Goal: Information Seeking & Learning: Learn about a topic

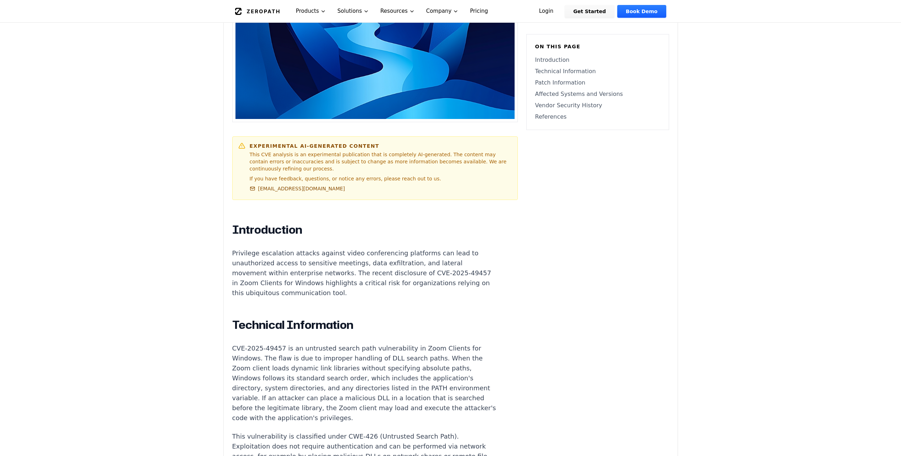
scroll to position [355, 0]
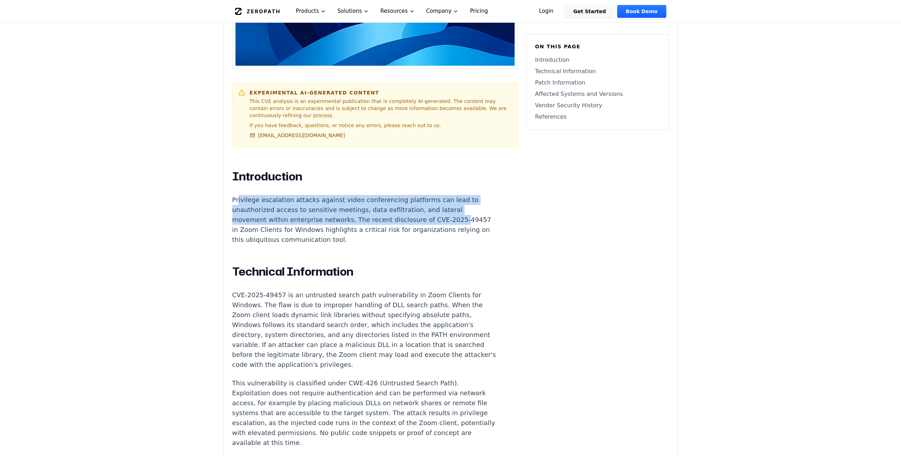
drag, startPoint x: 238, startPoint y: 183, endPoint x: 447, endPoint y: 200, distance: 209.2
click at [447, 200] on p "Privilege escalation attacks against video conferencing platforms can lead to u…" at bounding box center [364, 220] width 264 height 50
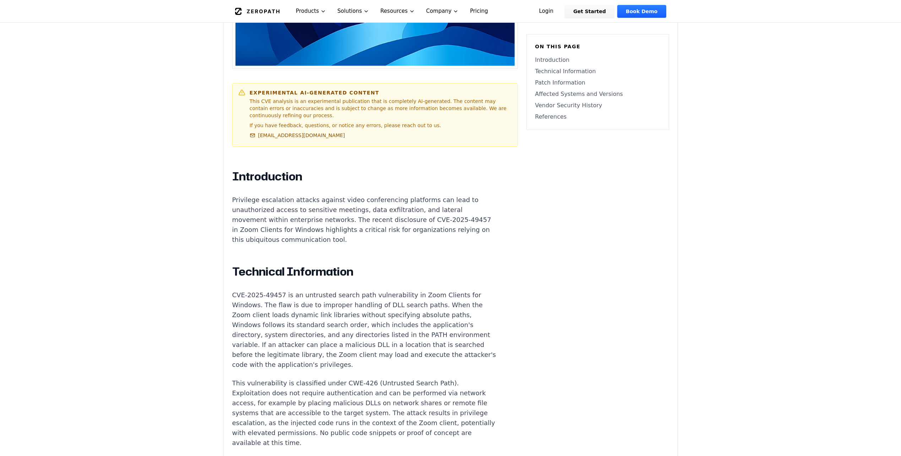
drag, startPoint x: 447, startPoint y: 200, endPoint x: 359, endPoint y: 208, distance: 88.5
click at [359, 208] on p "Privilege escalation attacks against video conferencing platforms can lead to u…" at bounding box center [364, 220] width 264 height 50
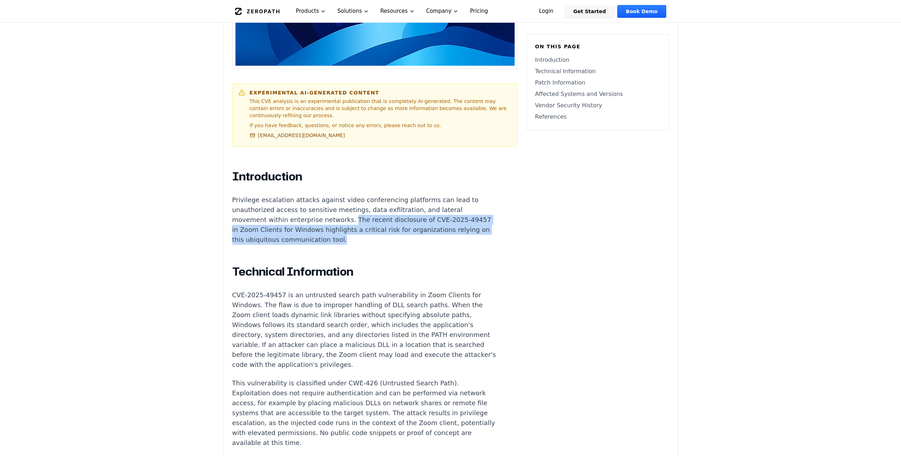
drag, startPoint x: 348, startPoint y: 201, endPoint x: 450, endPoint y: 217, distance: 102.8
click at [450, 217] on p "Privilege escalation attacks against video conferencing platforms can lead to u…" at bounding box center [364, 220] width 264 height 50
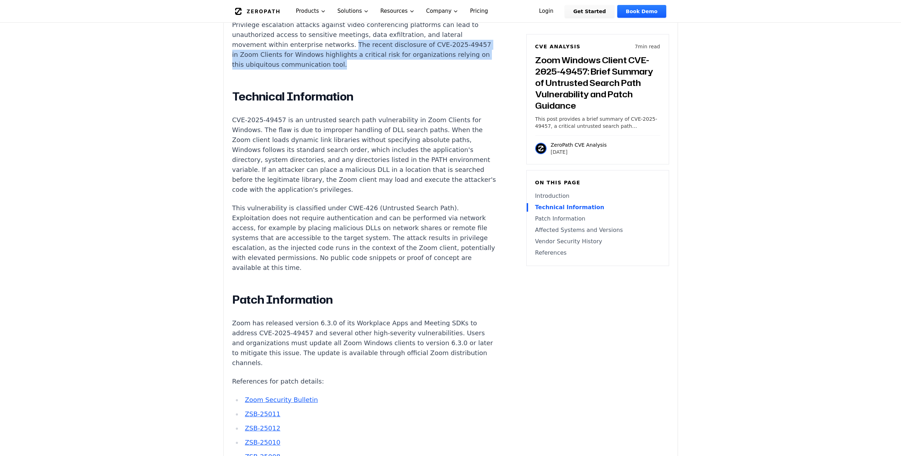
scroll to position [533, 0]
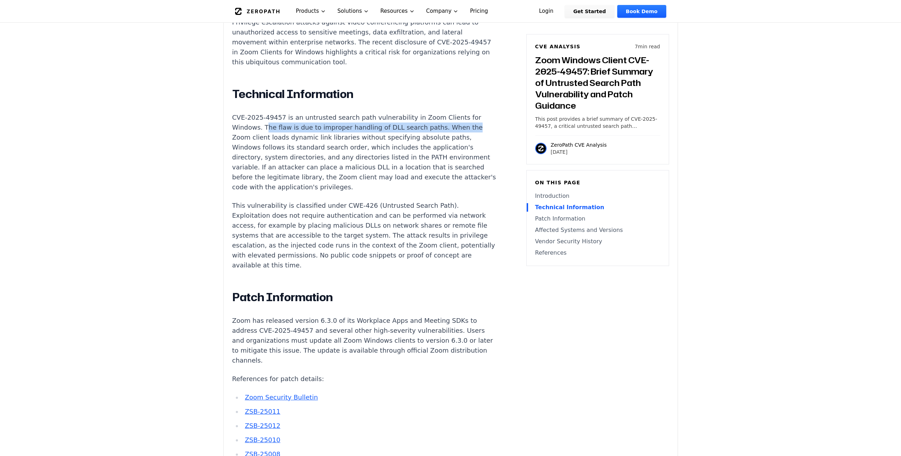
drag, startPoint x: 277, startPoint y: 109, endPoint x: 454, endPoint y: 109, distance: 176.9
click at [454, 113] on p "CVE-2025-49457 is an untrusted search path vulnerability in Zoom Clients for Wi…" at bounding box center [364, 153] width 264 height 80
click at [317, 119] on p "CVE-2025-49457 is an untrusted search path vulnerability in Zoom Clients for Wi…" at bounding box center [364, 153] width 264 height 80
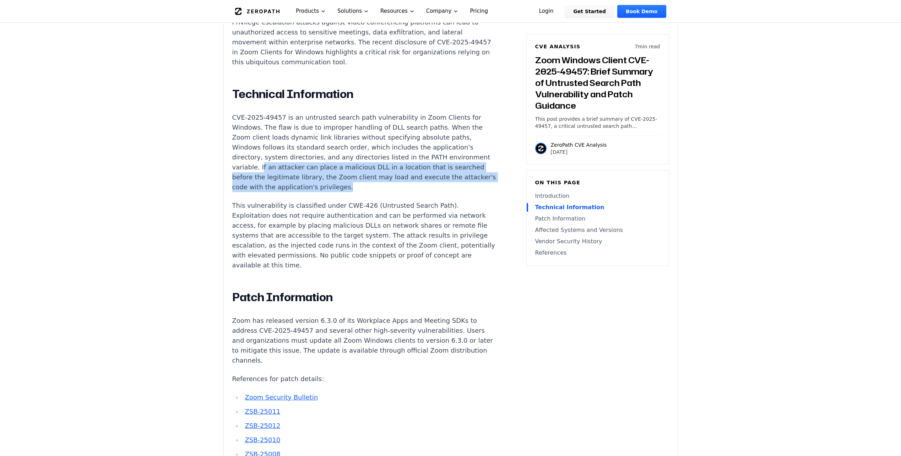
drag, startPoint x: 296, startPoint y: 146, endPoint x: 465, endPoint y: 166, distance: 169.5
click at [465, 166] on article "Introduction Privilege escalation attacks against video conferencing platforms …" at bounding box center [375, 426] width 286 height 868
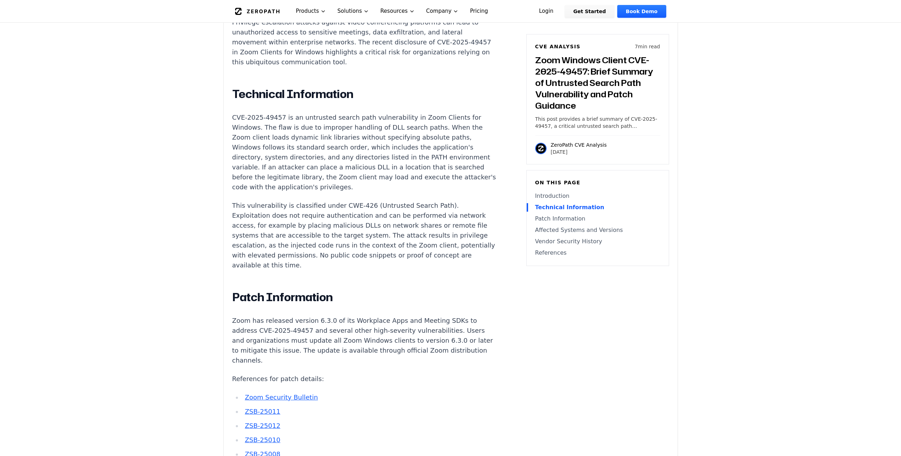
drag, startPoint x: 465, startPoint y: 166, endPoint x: 289, endPoint y: 183, distance: 175.9
click at [289, 201] on p "This vulnerability is classified under CWE-426 (Untrusted Search Path). Exploit…" at bounding box center [364, 236] width 264 height 70
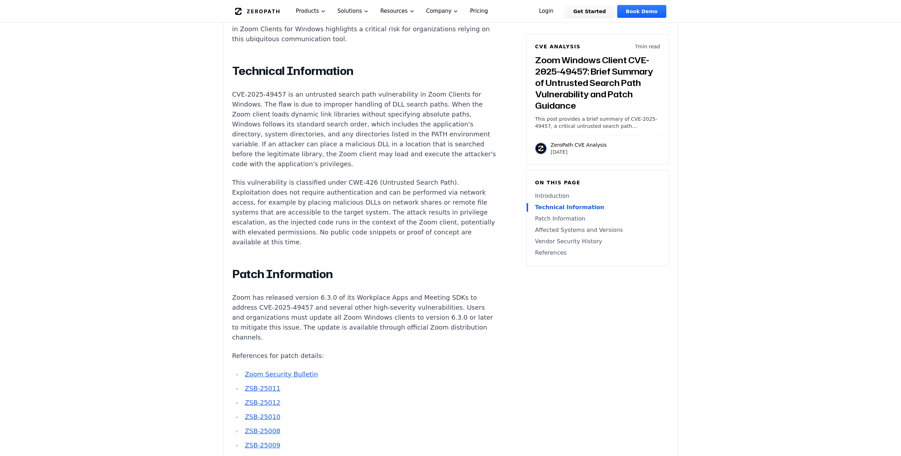
scroll to position [568, 0]
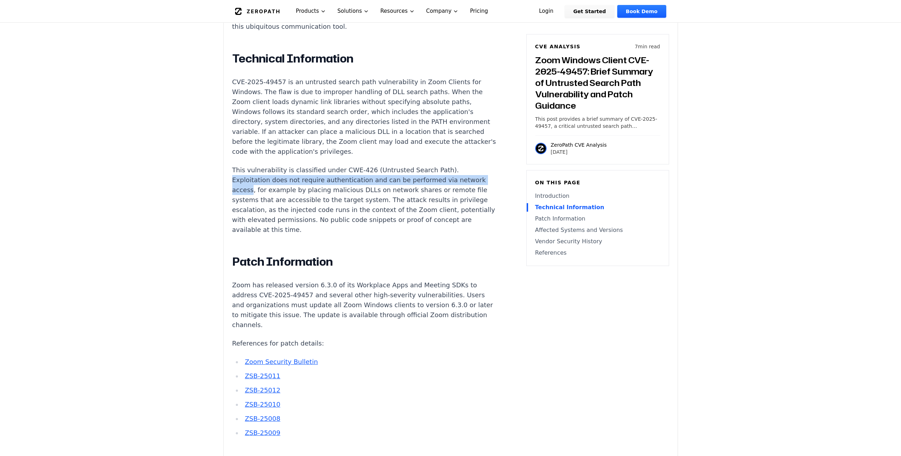
drag, startPoint x: 228, startPoint y: 162, endPoint x: 249, endPoint y: 174, distance: 23.9
click at [249, 174] on div "Experimental AI-Generated Content This CVE analysis is an experimental publicat…" at bounding box center [451, 266] width 454 height 1174
copy p "Exploitation does not require authentication and can be performed via network a…"
click at [351, 168] on p "This vulnerability is classified under CWE-426 (Untrusted Search Path). Exploit…" at bounding box center [364, 200] width 264 height 70
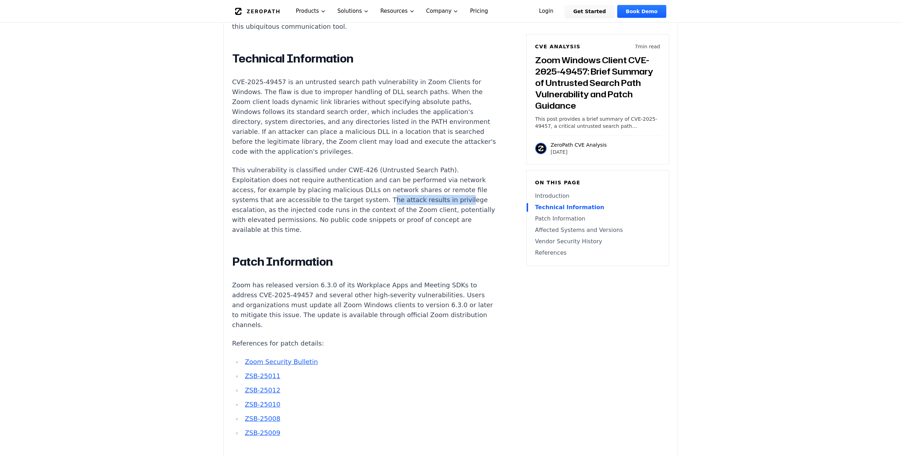
drag, startPoint x: 372, startPoint y: 181, endPoint x: 441, endPoint y: 183, distance: 69.3
click at [441, 183] on p "This vulnerability is classified under CWE-426 (Untrusted Search Path). Exploit…" at bounding box center [364, 200] width 264 height 70
click at [372, 177] on p "This vulnerability is classified under CWE-426 (Untrusted Search Path). Exploit…" at bounding box center [364, 200] width 264 height 70
drag, startPoint x: 229, startPoint y: 164, endPoint x: 385, endPoint y: 164, distance: 155.2
click at [385, 164] on div "Experimental AI-Generated Content This CVE analysis is an experimental publicat…" at bounding box center [451, 266] width 454 height 1174
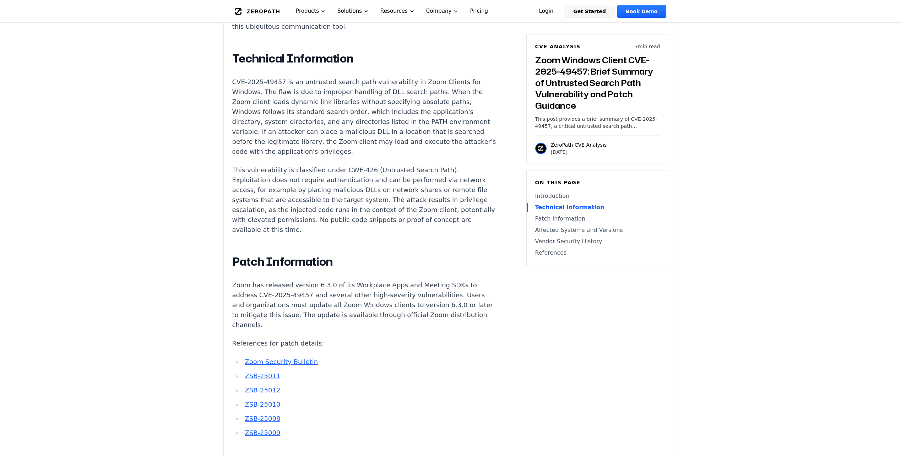
drag, startPoint x: 385, startPoint y: 164, endPoint x: 373, endPoint y: 167, distance: 12.6
click at [373, 167] on p "This vulnerability is classified under CWE-426 (Untrusted Search Path). Exploit…" at bounding box center [364, 200] width 264 height 70
drag, startPoint x: 378, startPoint y: 161, endPoint x: 332, endPoint y: 168, distance: 46.4
click at [332, 168] on p "This vulnerability is classified under CWE-426 (Untrusted Search Path). Exploit…" at bounding box center [364, 200] width 264 height 70
drag, startPoint x: 332, startPoint y: 168, endPoint x: 287, endPoint y: 173, distance: 45.8
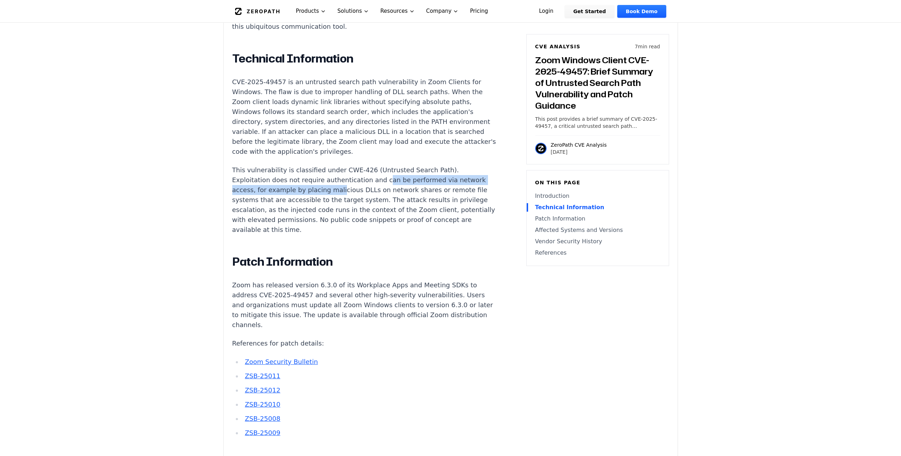
click at [287, 173] on p "This vulnerability is classified under CWE-426 (Untrusted Search Path). Exploit…" at bounding box center [364, 200] width 264 height 70
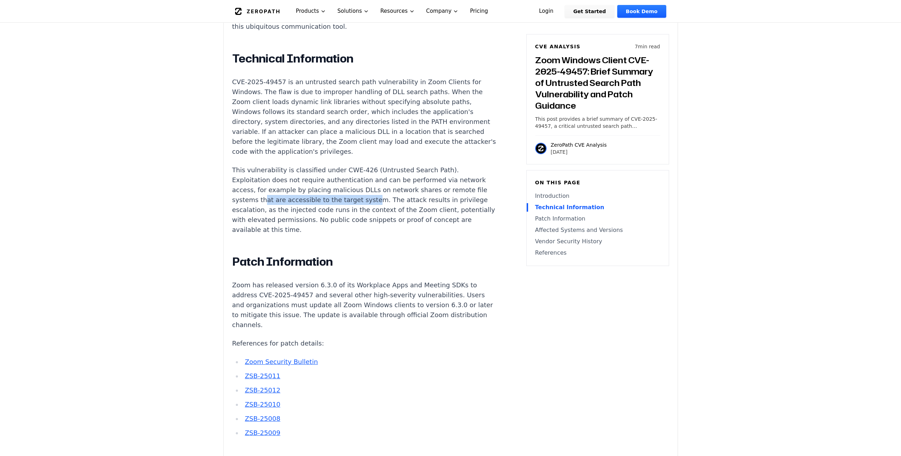
drag, startPoint x: 262, startPoint y: 181, endPoint x: 362, endPoint y: 179, distance: 100.2
click at [362, 179] on p "This vulnerability is classified under CWE-426 (Untrusted Search Path). Exploit…" at bounding box center [364, 200] width 264 height 70
drag, startPoint x: 362, startPoint y: 179, endPoint x: 371, endPoint y: 180, distance: 9.0
click at [371, 180] on p "This vulnerability is classified under CWE-426 (Untrusted Search Path). Exploit…" at bounding box center [364, 200] width 264 height 70
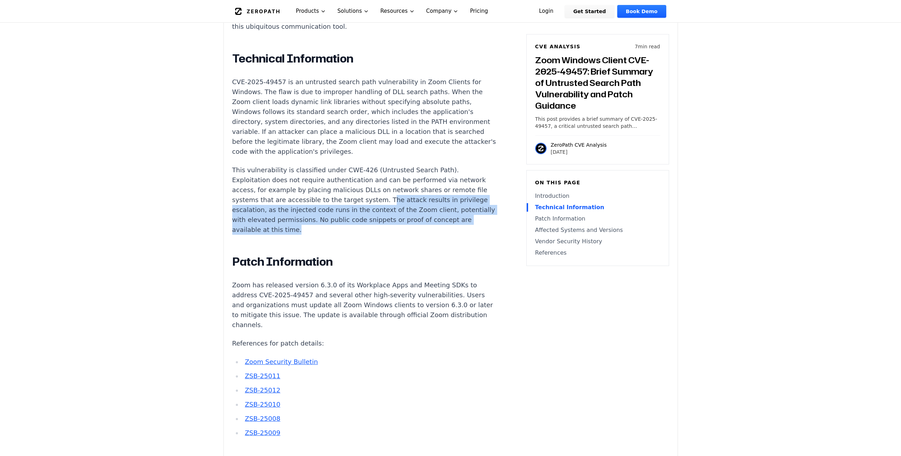
drag, startPoint x: 372, startPoint y: 181, endPoint x: 347, endPoint y: 209, distance: 38.0
click at [347, 209] on p "This vulnerability is classified under CWE-426 (Untrusted Search Path). Exploit…" at bounding box center [364, 200] width 264 height 70
copy p "he attack results in privilege escalation, as the injected code runs in the con…"
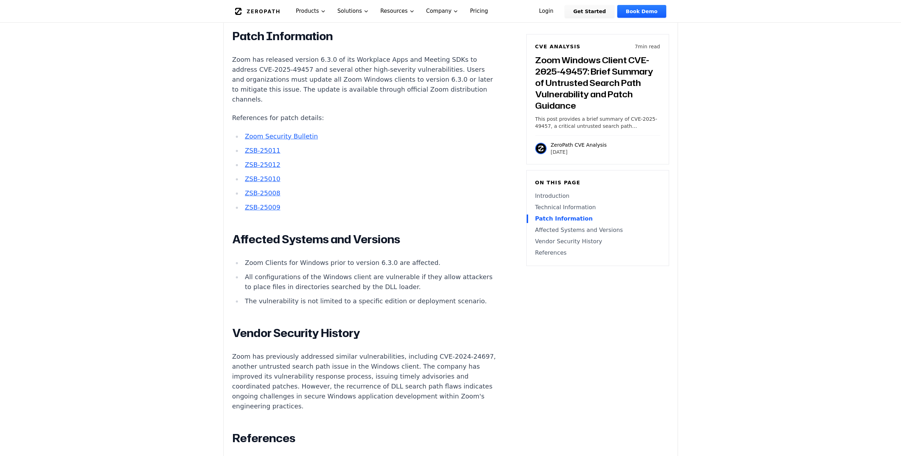
scroll to position [923, 0]
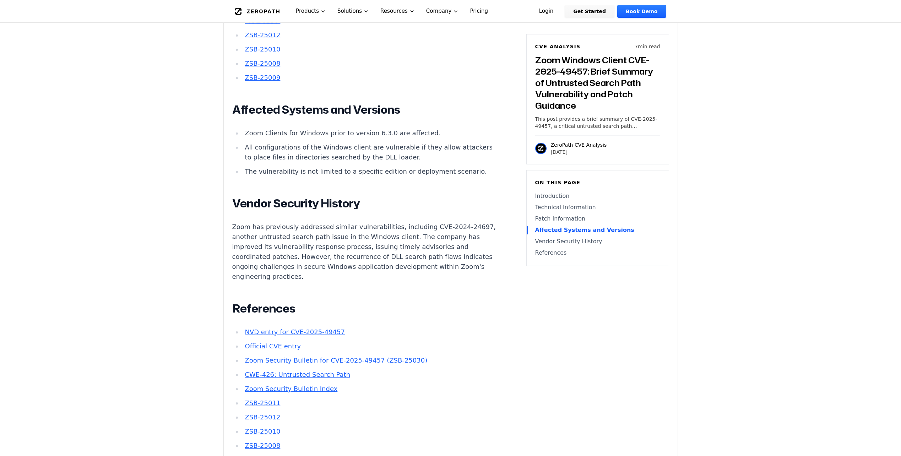
click at [309, 128] on li "Zoom Clients for Windows prior to version 6.3.0 are affected." at bounding box center [369, 133] width 254 height 10
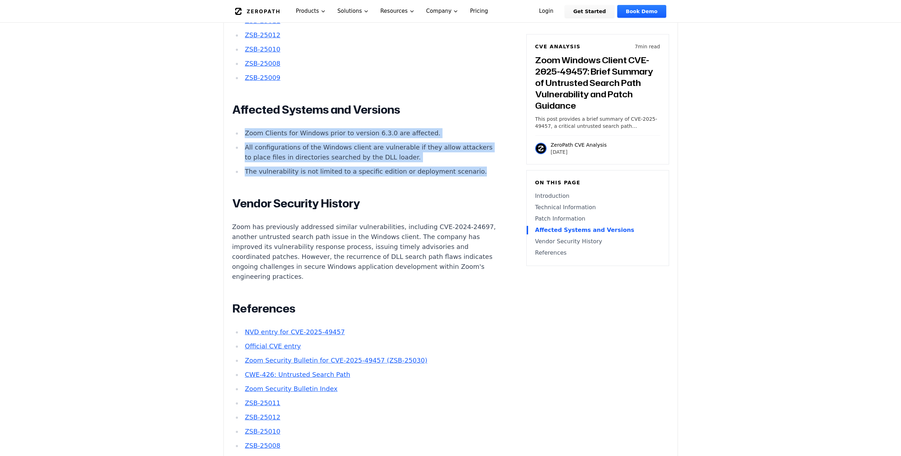
drag, startPoint x: 272, startPoint y: 162, endPoint x: 246, endPoint y: 116, distance: 53.1
click at [246, 128] on ul "Zoom Clients for Windows prior to version 6.3.0 are affected. All configuration…" at bounding box center [364, 152] width 264 height 48
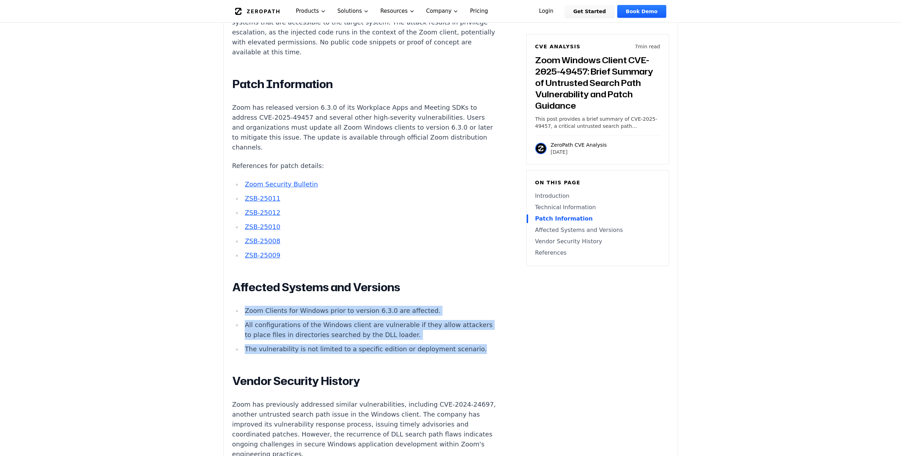
scroll to position [497, 0]
